Goal: Find specific page/section: Find specific page/section

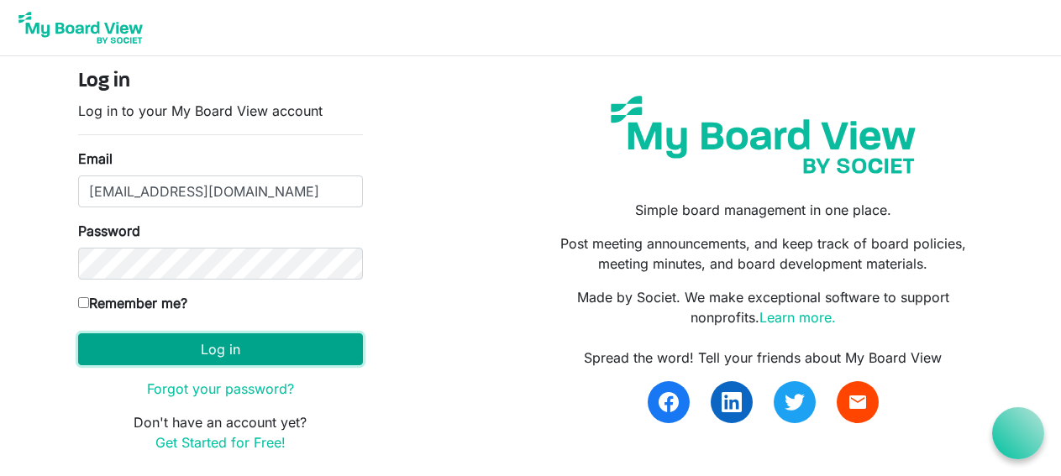
click at [233, 342] on button "Log in" at bounding box center [220, 350] width 285 height 32
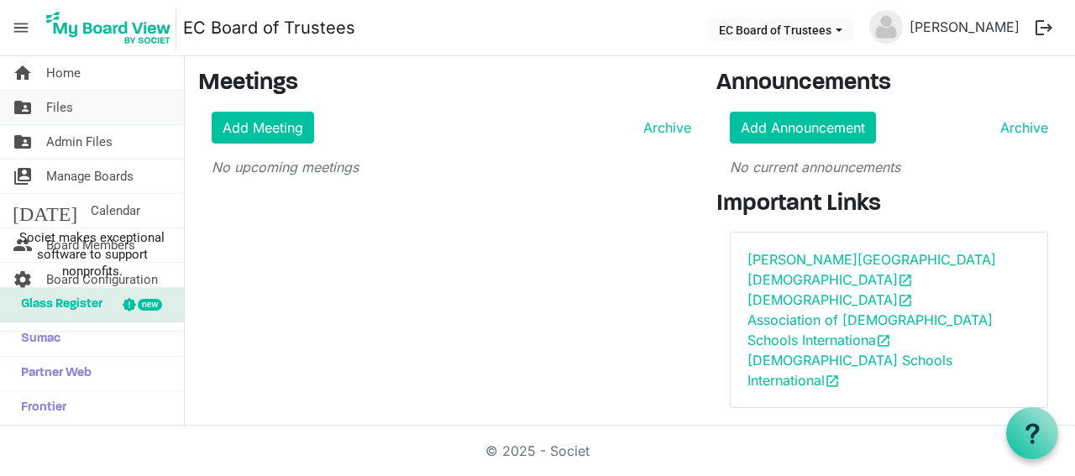
click at [98, 111] on link "folder_shared Files" at bounding box center [92, 108] width 184 height 34
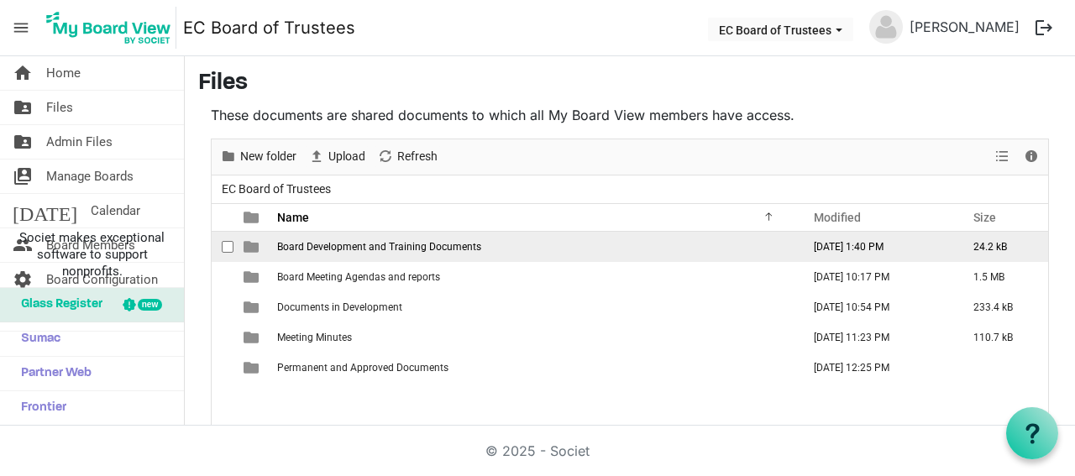
click at [368, 247] on span "Board Development and Training Documents" at bounding box center [379, 247] width 204 height 12
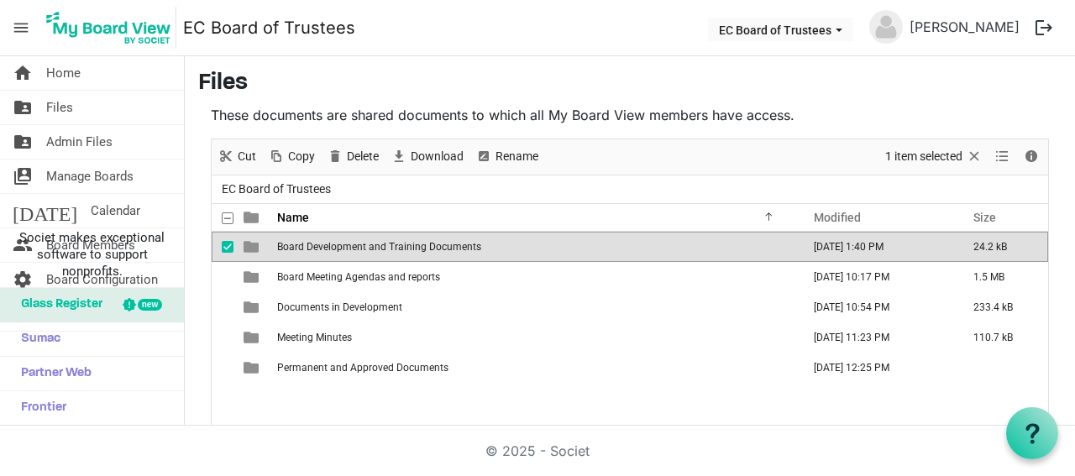
click at [368, 247] on span "Board Development and Training Documents" at bounding box center [379, 247] width 204 height 12
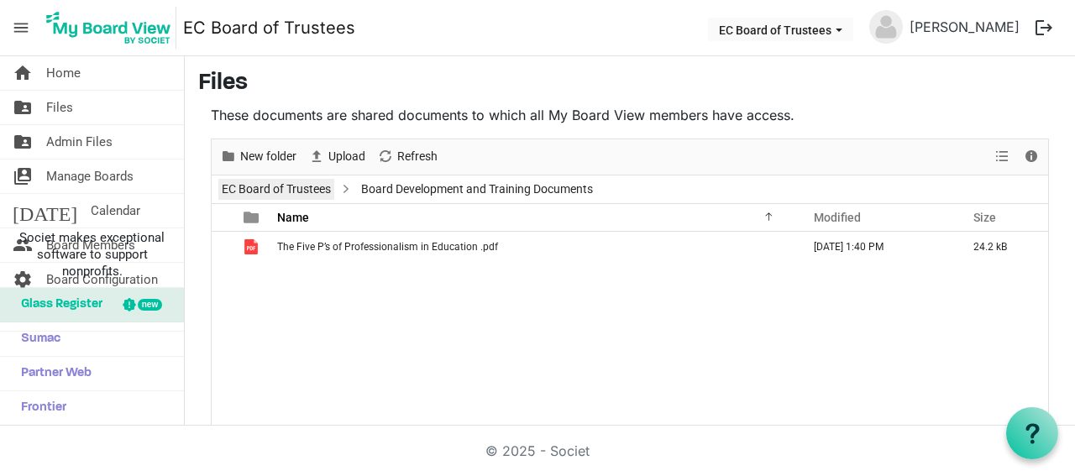
click at [319, 184] on link "EC Board of Trustees" at bounding box center [276, 189] width 116 height 21
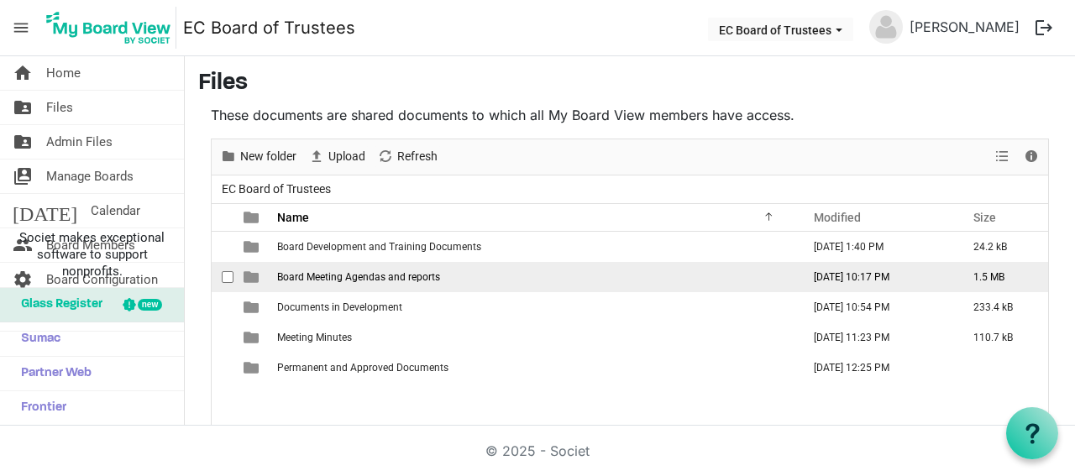
click at [351, 271] on span "Board Meeting Agendas and reports" at bounding box center [358, 277] width 163 height 12
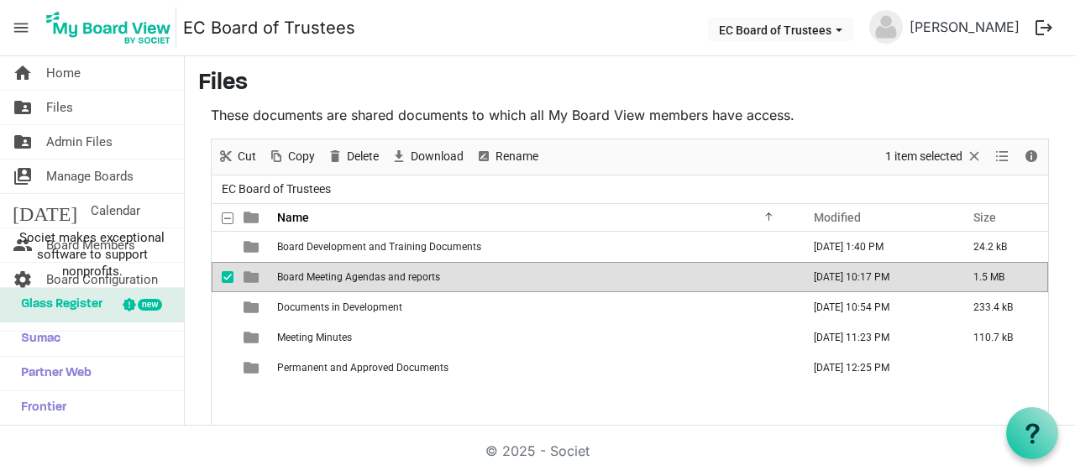
click at [351, 271] on span "Board Meeting Agendas and reports" at bounding box center [358, 277] width 163 height 12
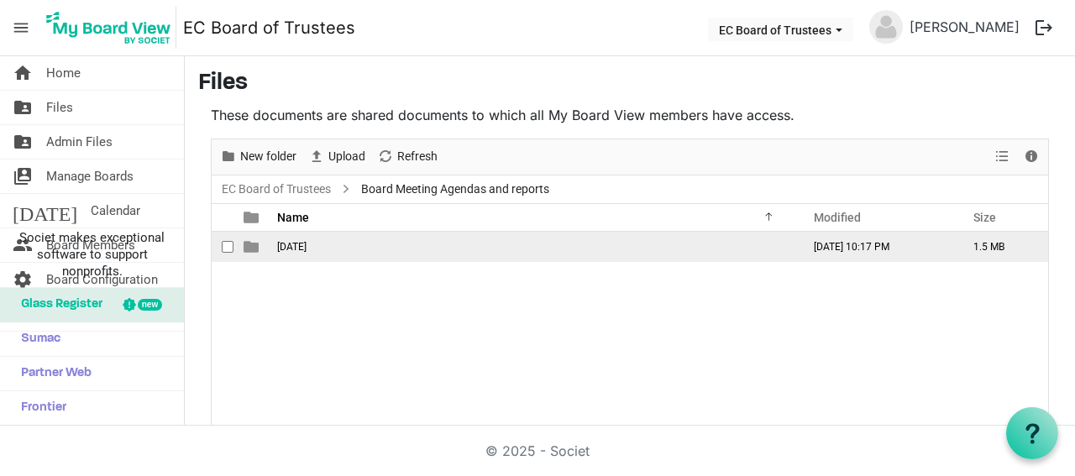
click at [305, 253] on td "August 23" at bounding box center [534, 247] width 524 height 30
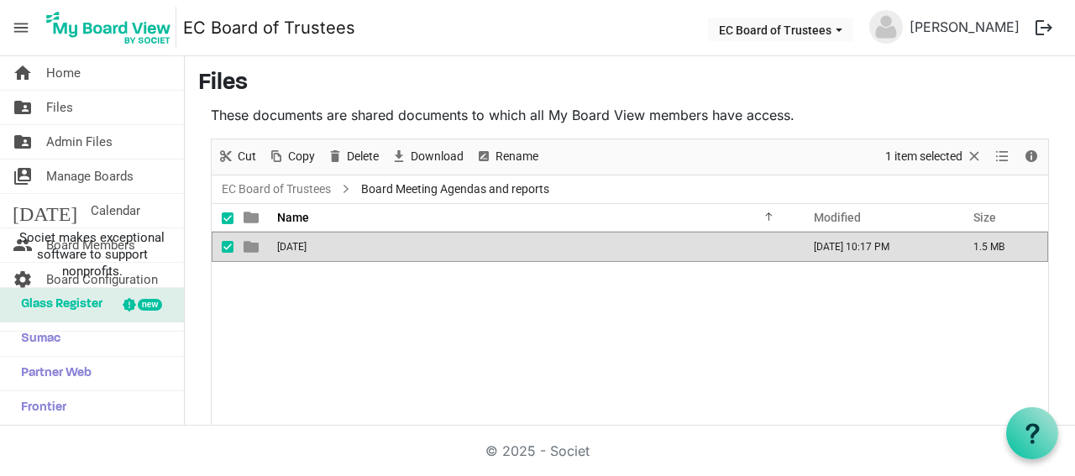
click at [305, 253] on td "August 23" at bounding box center [534, 247] width 524 height 30
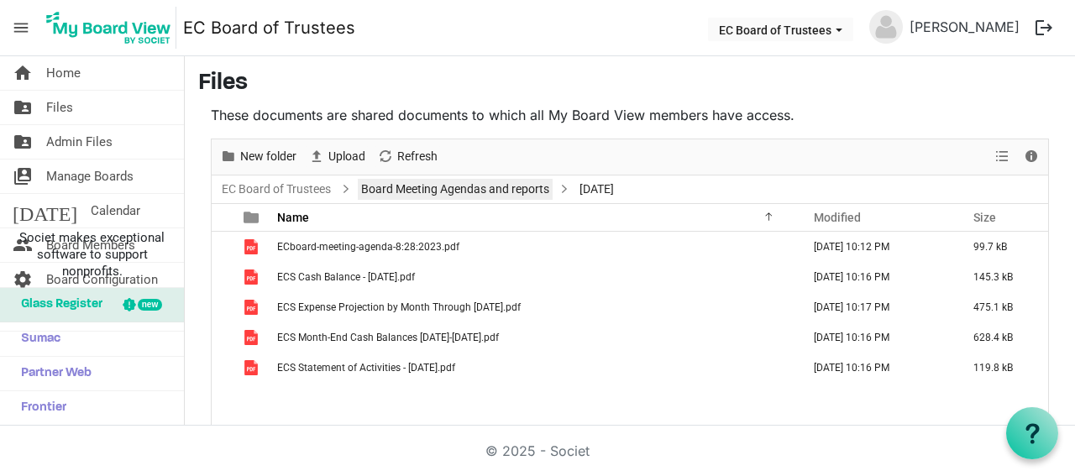
click at [412, 183] on link "Board Meeting Agendas and reports" at bounding box center [455, 189] width 195 height 21
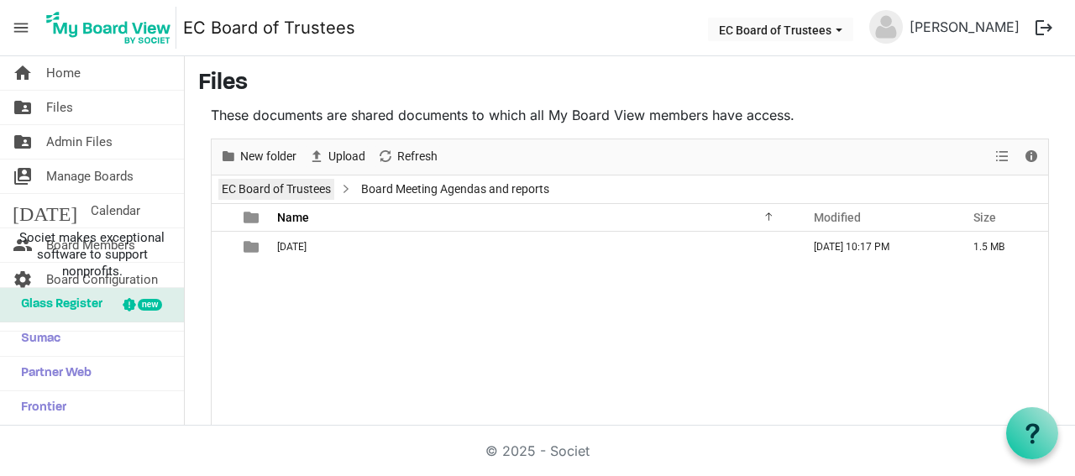
click at [318, 192] on link "EC Board of Trustees" at bounding box center [276, 189] width 116 height 21
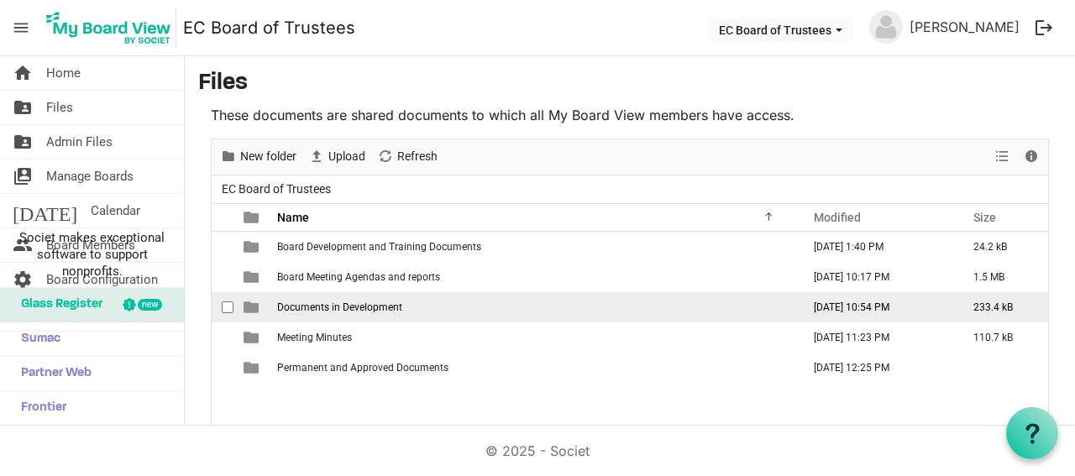
click at [355, 305] on span "Documents in Development" at bounding box center [339, 308] width 125 height 12
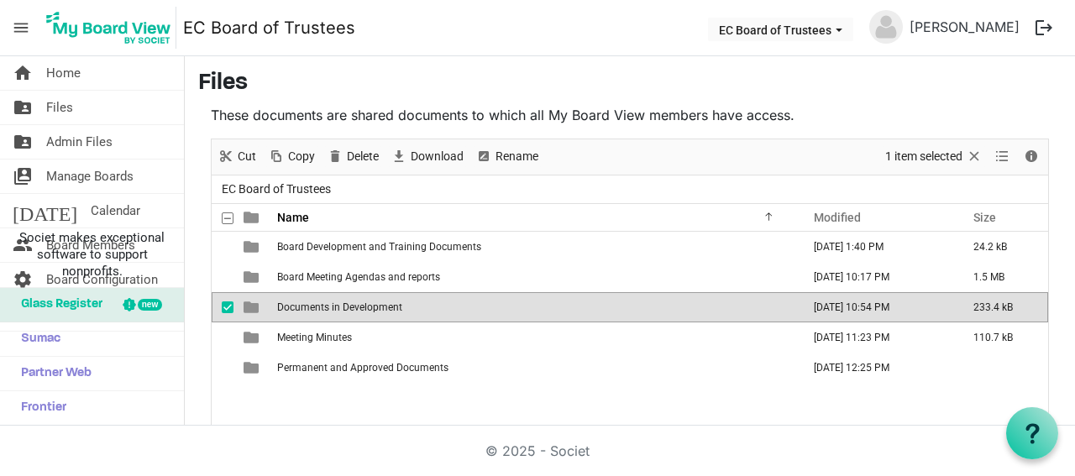
click at [355, 305] on span "Documents in Development" at bounding box center [339, 308] width 125 height 12
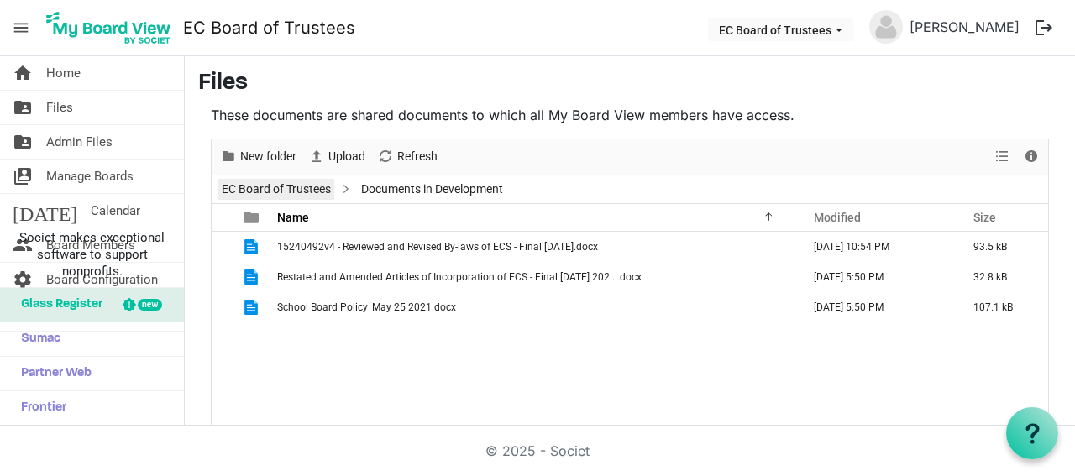
click at [276, 184] on link "EC Board of Trustees" at bounding box center [276, 189] width 116 height 21
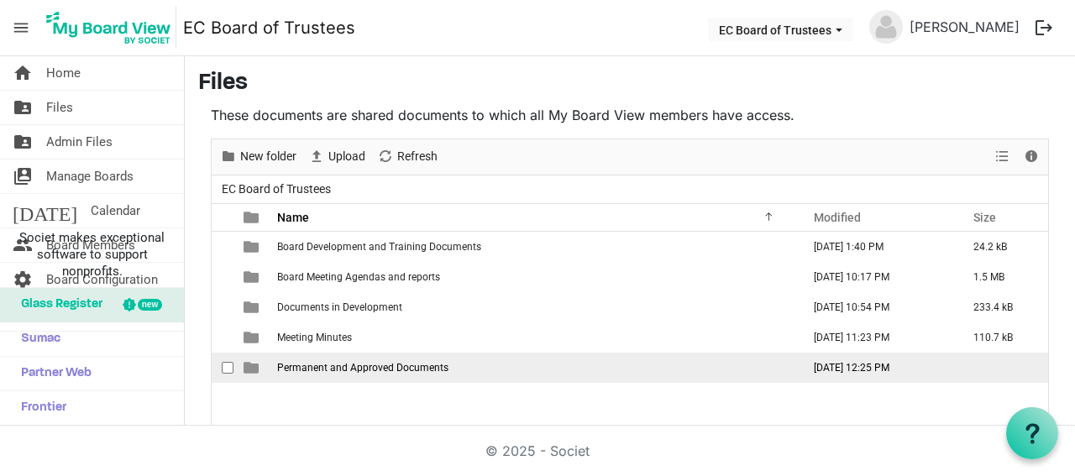
click at [342, 377] on td "Permanent and Approved Documents" at bounding box center [534, 368] width 524 height 30
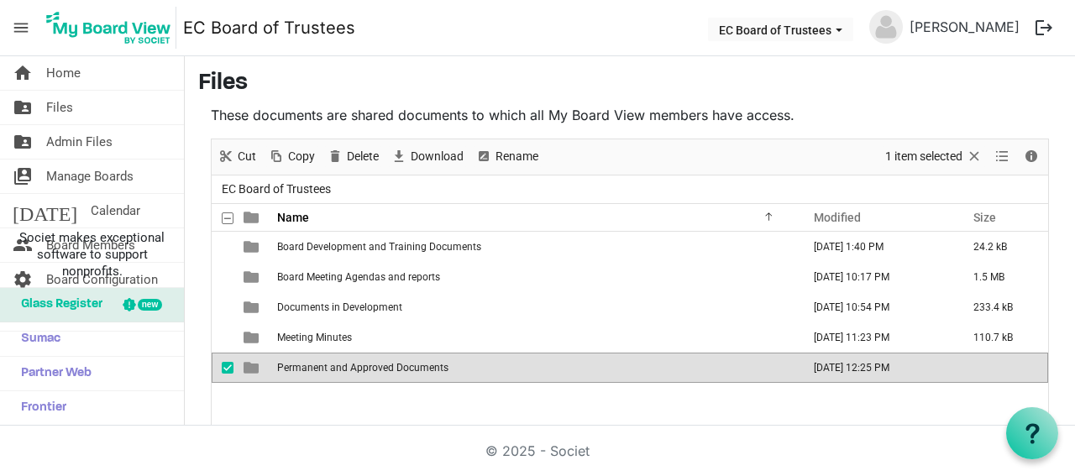
click at [342, 377] on td "Permanent and Approved Documents" at bounding box center [534, 368] width 524 height 30
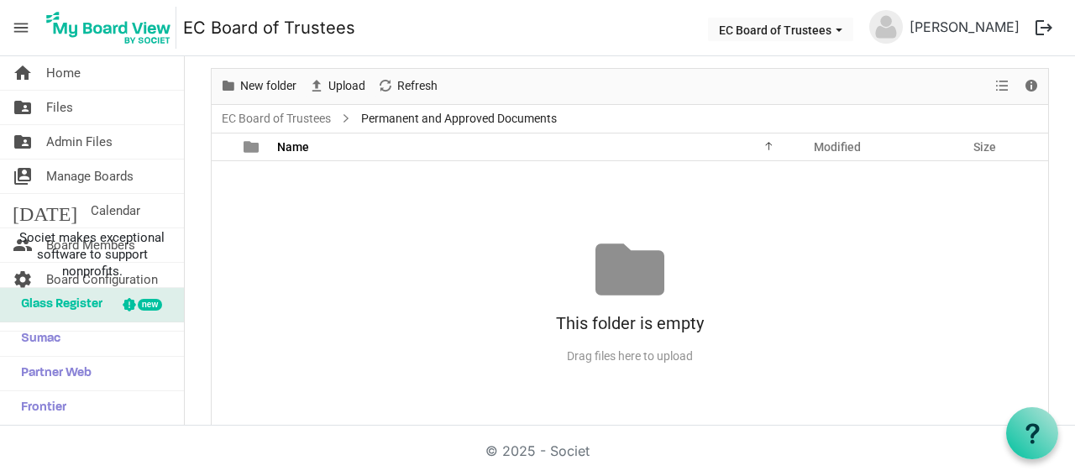
scroll to position [71, 0]
